Goal: Task Accomplishment & Management: Manage account settings

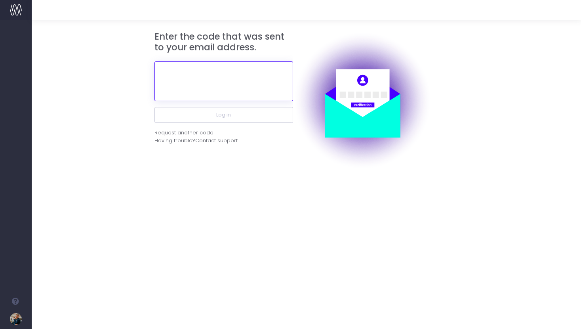
paste input "338086"
type input "338086"
click at [223, 114] on button "Log in" at bounding box center [223, 115] width 139 height 16
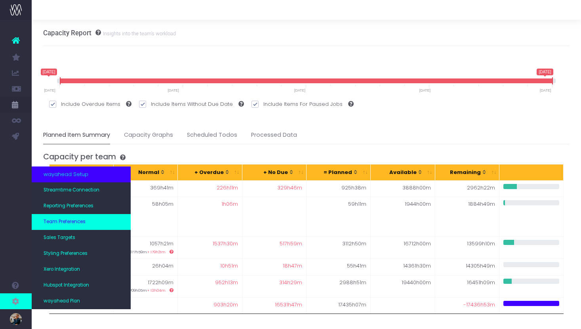
click at [69, 225] on span "Team Preferences" at bounding box center [65, 221] width 42 height 7
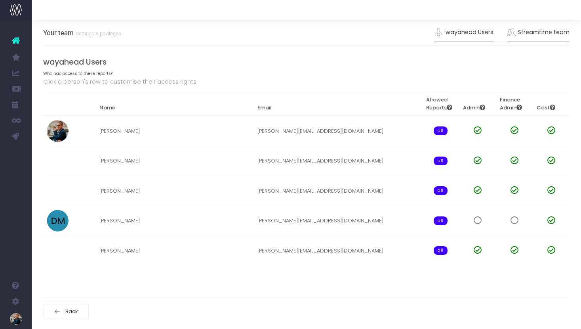
click at [540, 30] on link "Streamtime team" at bounding box center [538, 32] width 63 height 18
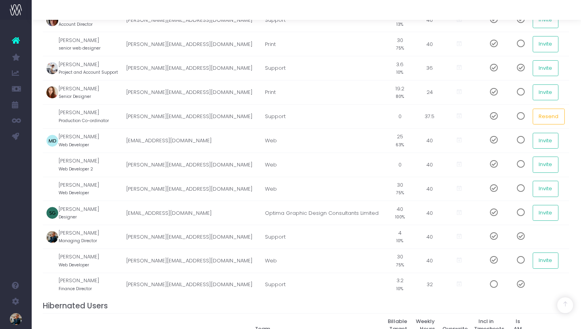
scroll to position [462, 0]
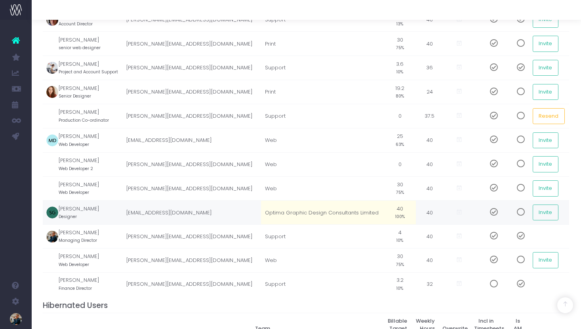
click at [296, 208] on td "Optima Graphic Design Consultants Limited" at bounding box center [322, 212] width 123 height 24
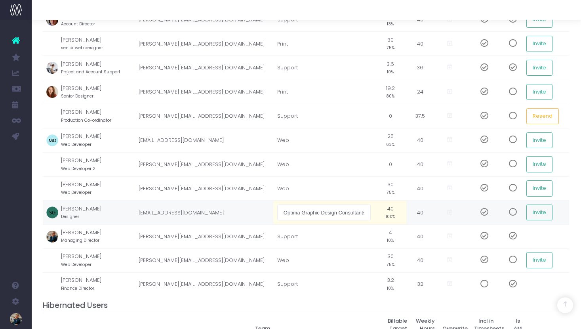
scroll to position [0, 26]
type input "Print"
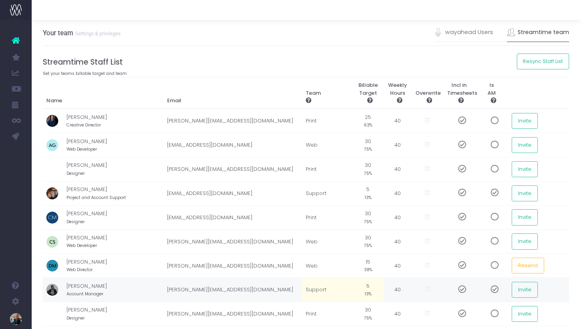
scroll to position [0, 0]
click at [451, 32] on link "wayahead Users" at bounding box center [463, 32] width 59 height 18
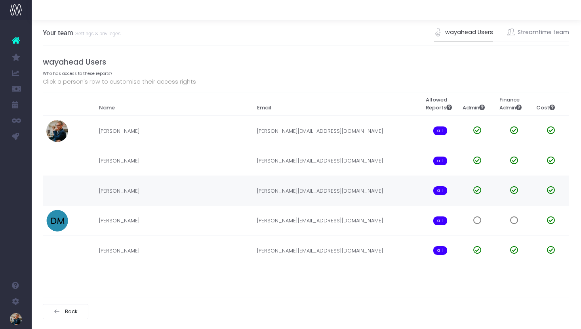
click at [550, 189] on span at bounding box center [551, 190] width 8 height 8
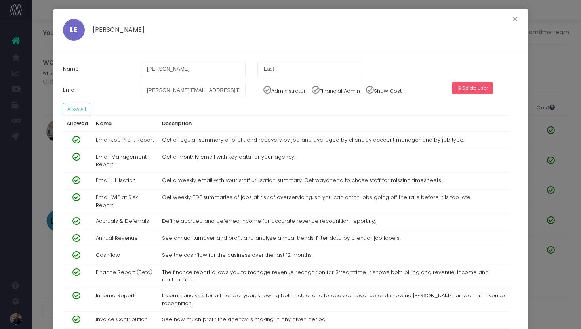
click at [471, 86] on button "Delete User" at bounding box center [472, 88] width 40 height 12
click at [494, 89] on button "Confirm" at bounding box center [491, 88] width 27 height 12
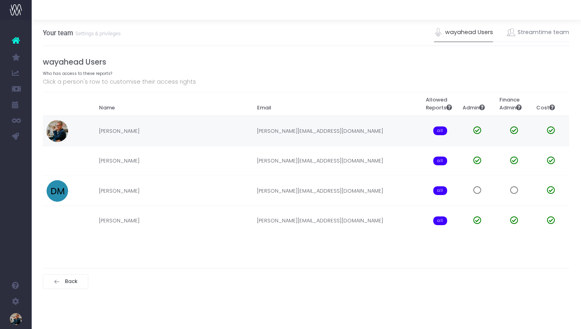
scroll to position [0, 0]
click at [555, 32] on link "Streamtime team" at bounding box center [538, 32] width 63 height 18
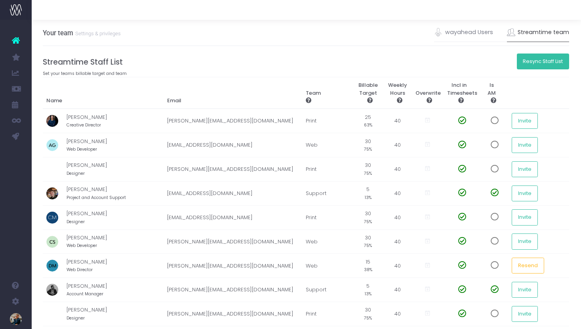
click at [543, 63] on button "Resync Staff List" at bounding box center [543, 61] width 53 height 16
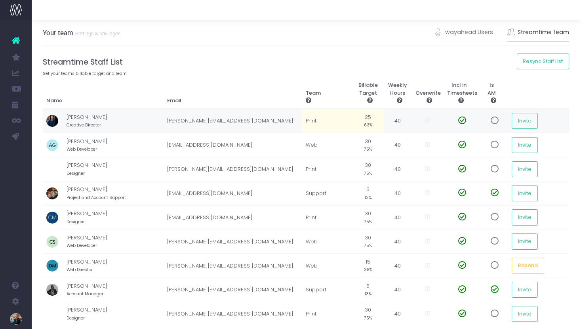
scroll to position [0, 0]
click at [454, 32] on link "wayahead Users" at bounding box center [463, 32] width 59 height 18
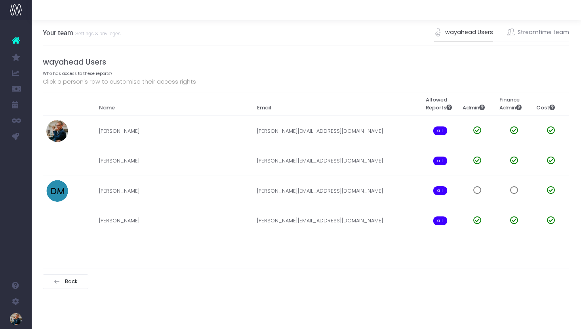
click at [197, 247] on div "wayahead Users Who has access to these reports? Click a person's row to customi…" at bounding box center [306, 148] width 527 height 205
click at [158, 80] on p "Click a person's row to customise their access rights" at bounding box center [306, 82] width 527 height 10
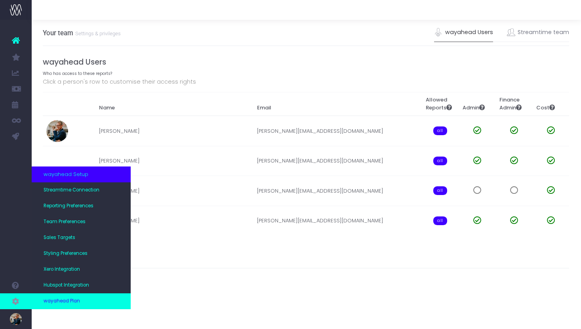
click at [55, 303] on span "wayahead Plan" at bounding box center [62, 300] width 36 height 7
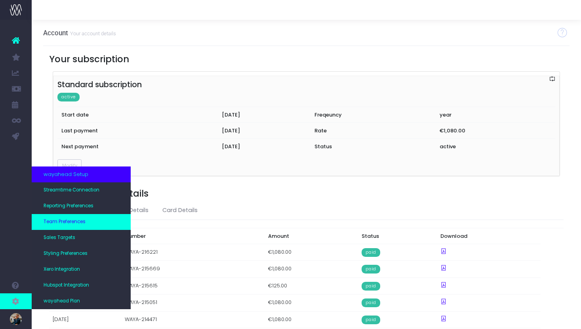
click at [65, 224] on span "Team Preferences" at bounding box center [65, 221] width 42 height 7
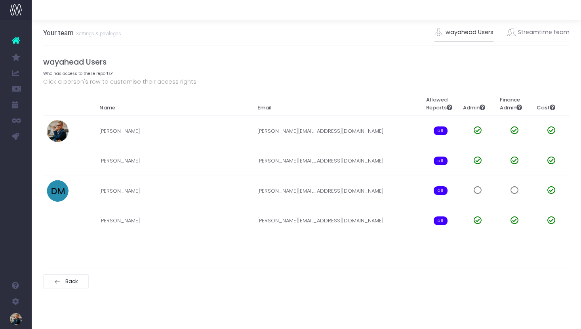
click at [448, 35] on link "wayahead Users" at bounding box center [463, 32] width 59 height 18
click at [307, 242] on div "wayahead Users Who has access to these reports? Click a person's row to customi…" at bounding box center [306, 148] width 527 height 205
click at [441, 219] on span "all" at bounding box center [441, 220] width 14 height 9
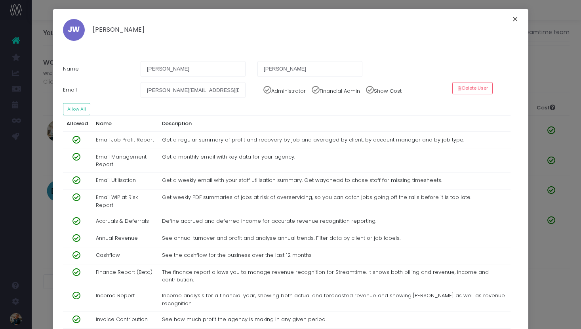
click at [514, 19] on button "×" at bounding box center [515, 20] width 17 height 13
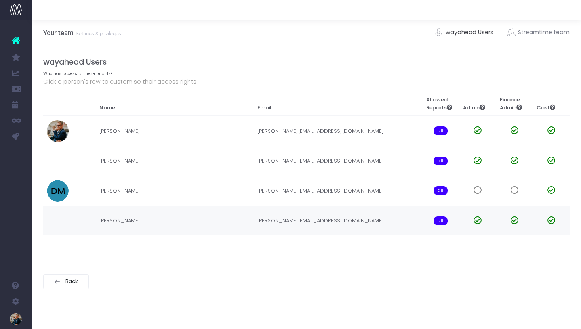
click at [332, 231] on td "jayne@optimadesign.co.uk" at bounding box center [338, 220] width 169 height 30
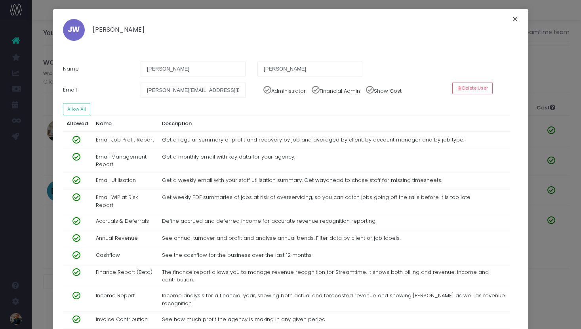
click at [517, 18] on button "×" at bounding box center [515, 20] width 17 height 13
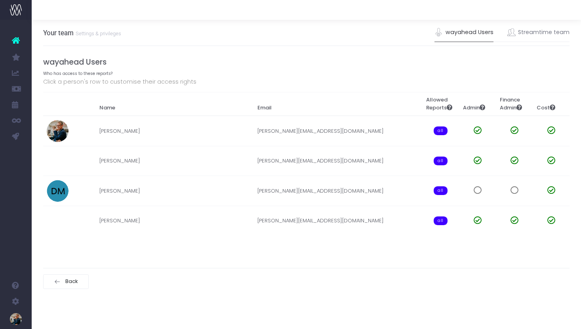
click at [320, 53] on div "wayahead Users Who has access to these reports? Click a person's row to customi…" at bounding box center [306, 148] width 527 height 205
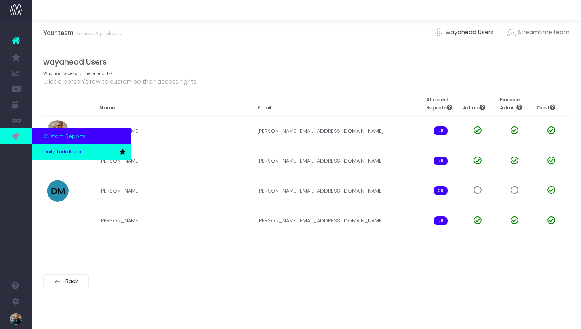
click at [73, 152] on span "Daily Todo Report" at bounding box center [64, 151] width 40 height 7
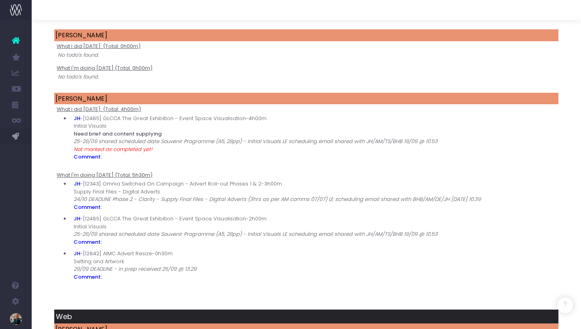
scroll to position [2557, 0]
